Goal: Check status

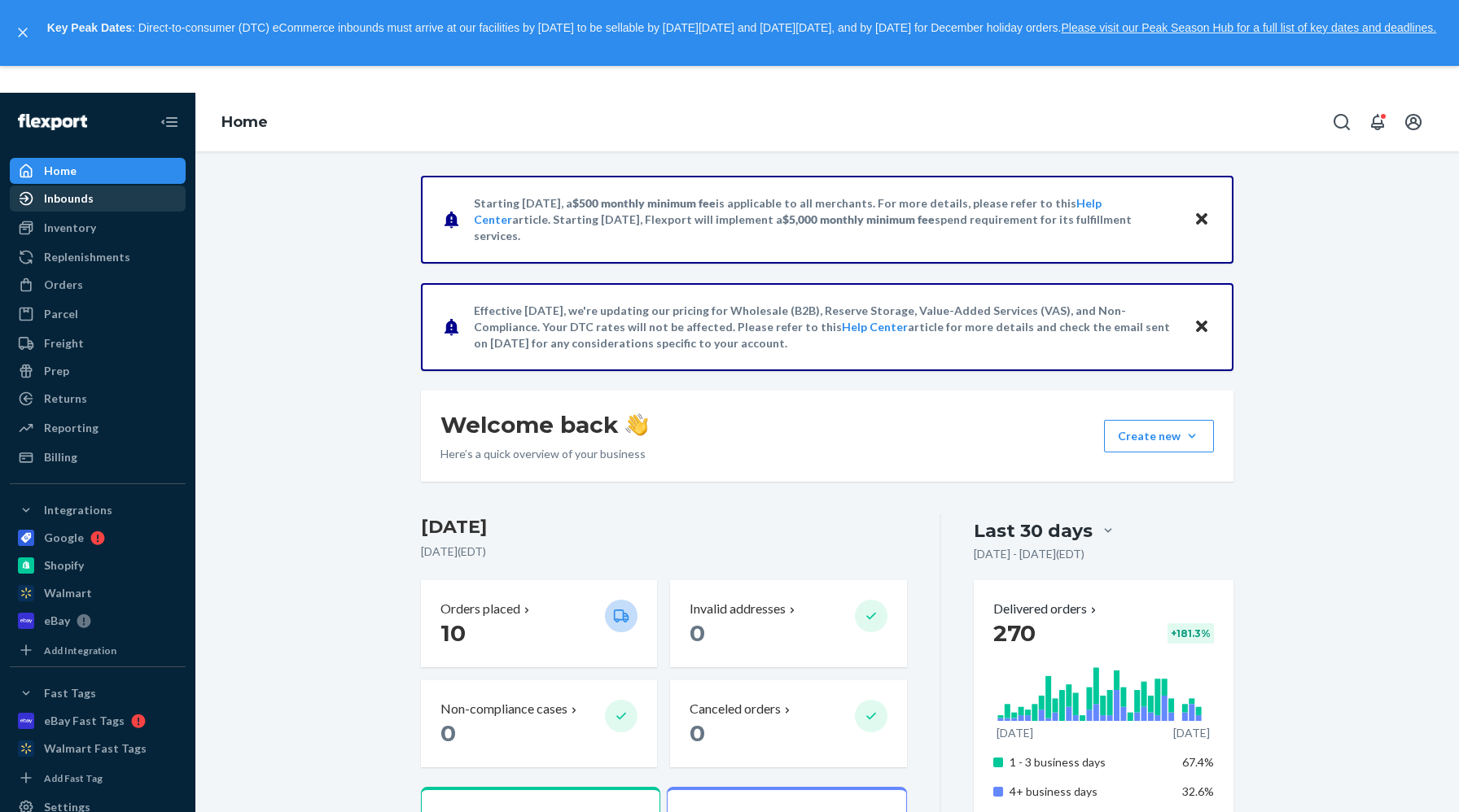
click at [115, 203] on div "Inbounds" at bounding box center [97, 198] width 172 height 23
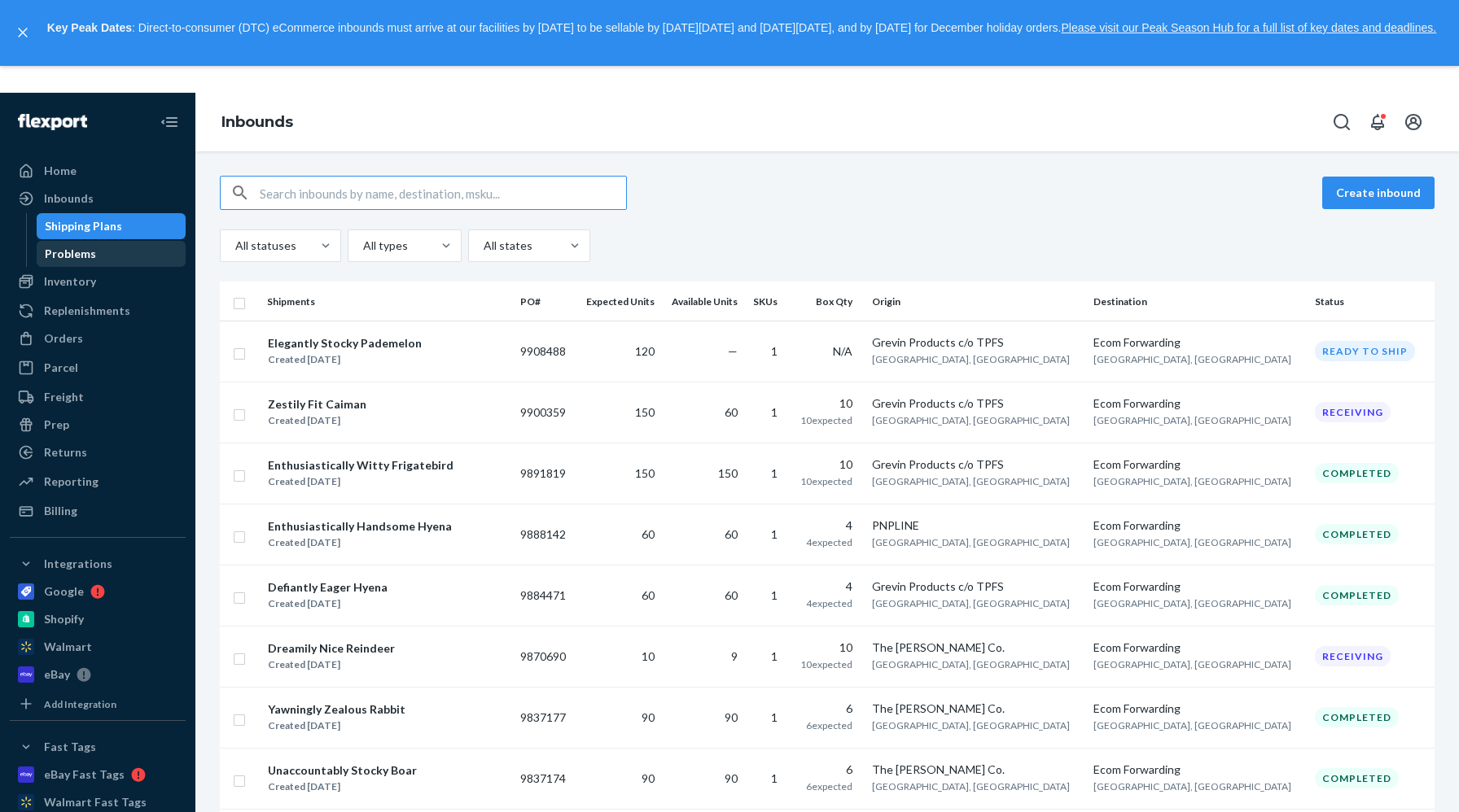
click at [104, 262] on div "Problems" at bounding box center [111, 253] width 146 height 23
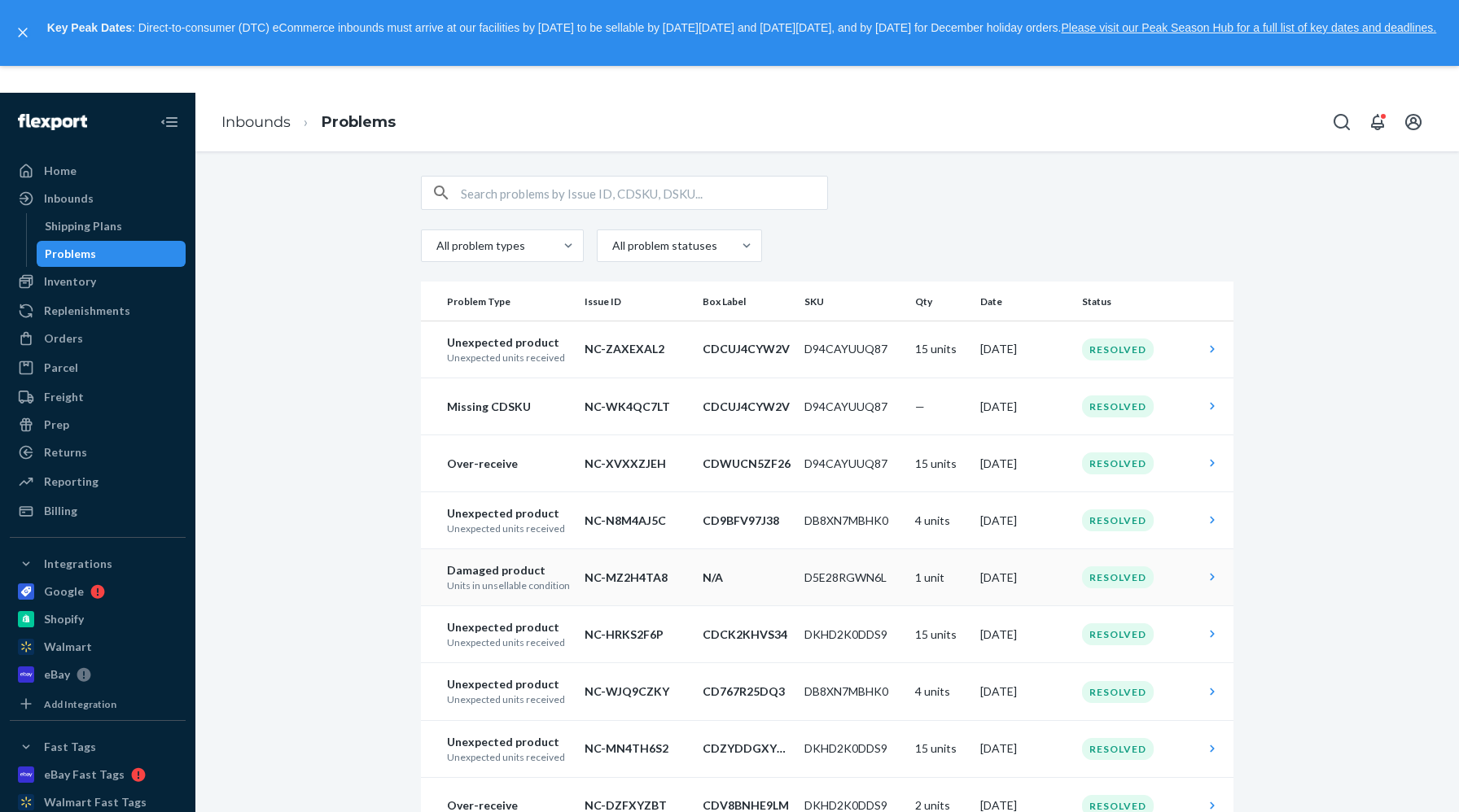
click at [1202, 570] on td at bounding box center [1215, 578] width 36 height 57
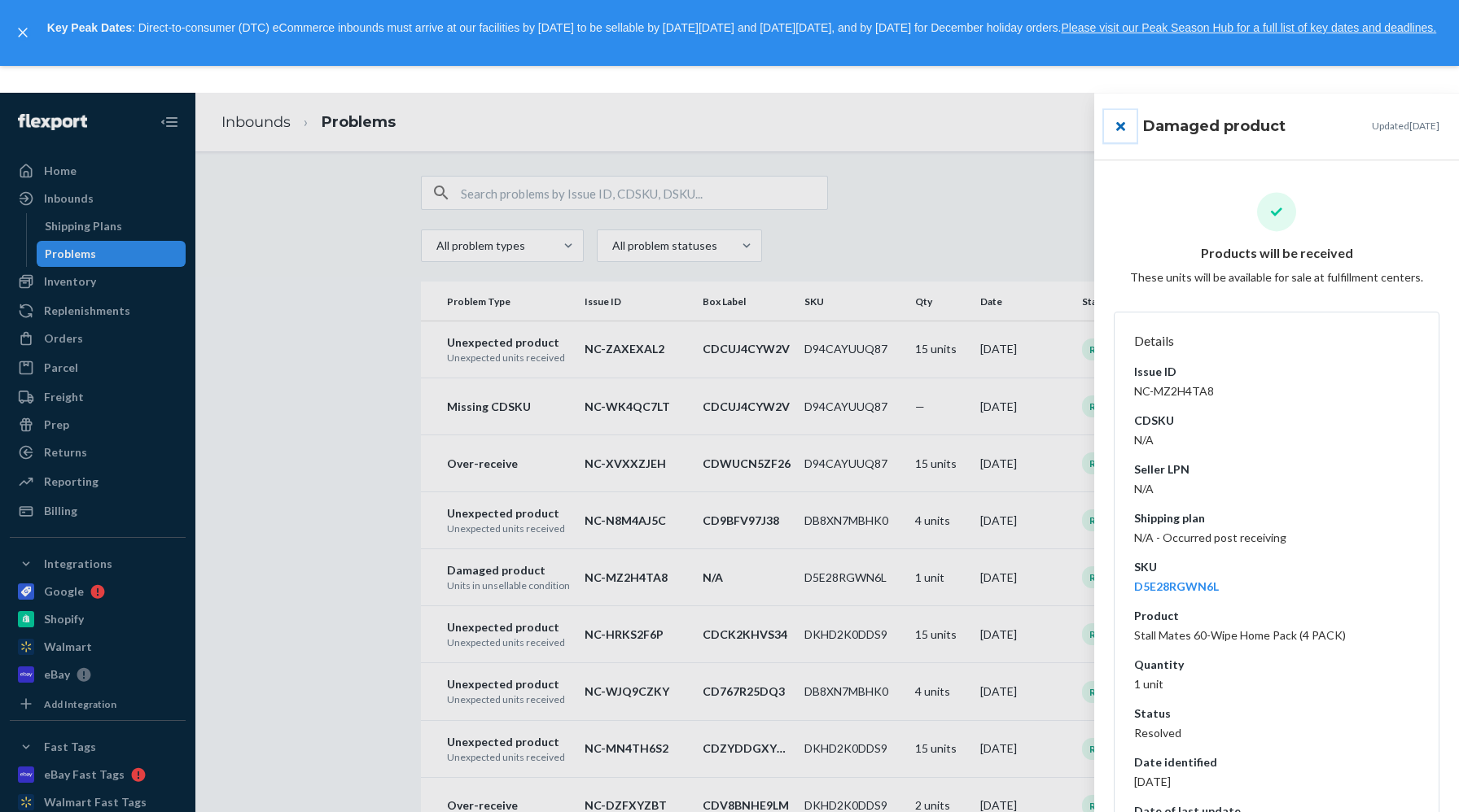
click at [1118, 130] on button "close" at bounding box center [1120, 125] width 32 height 32
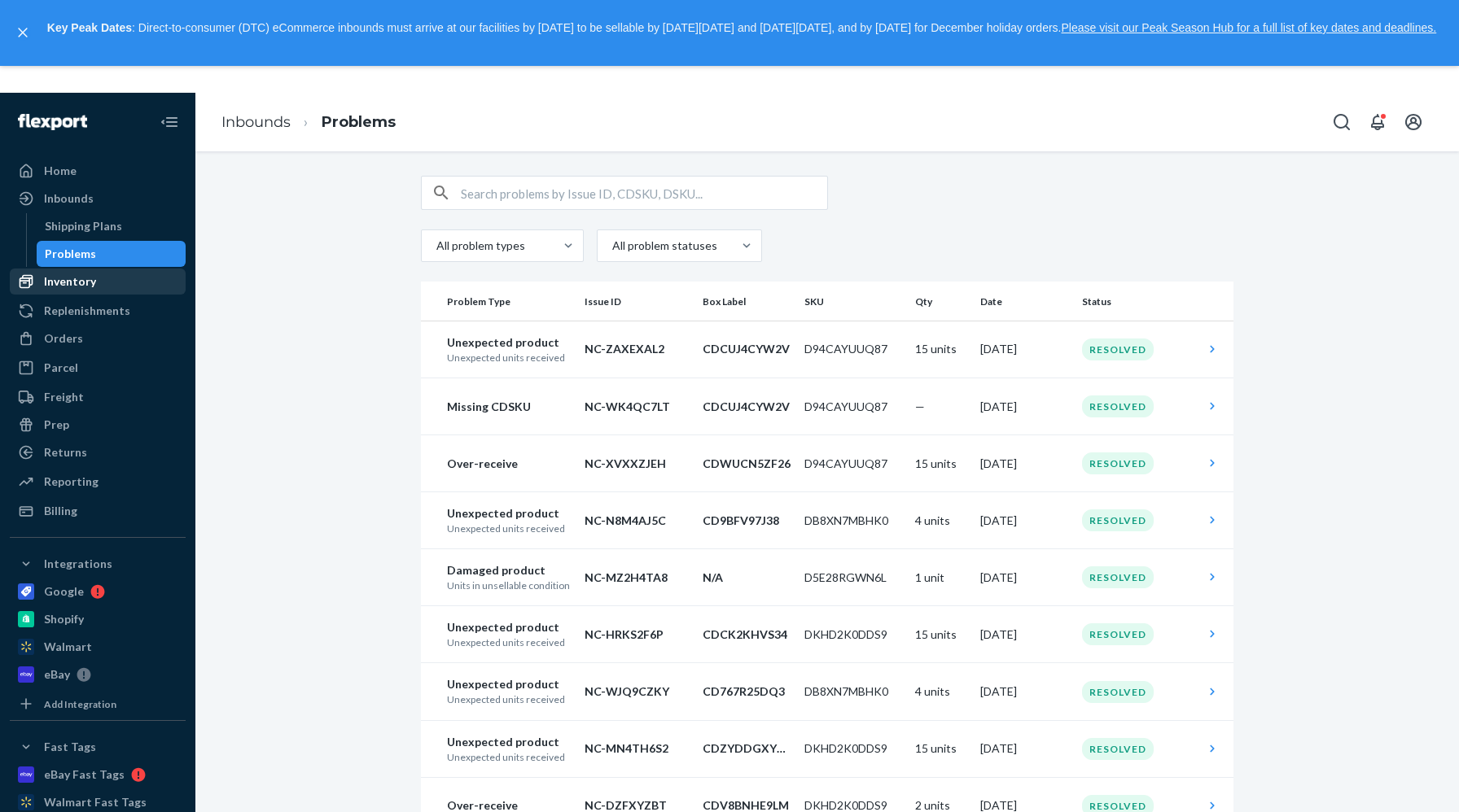
click at [99, 291] on div "Inventory" at bounding box center [97, 281] width 172 height 23
